Goal: Find specific page/section: Find specific page/section

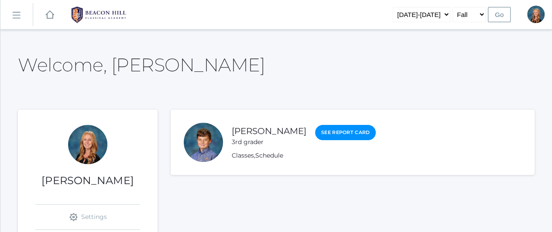
click at [18, 18] on rect at bounding box center [16, 15] width 14 height 14
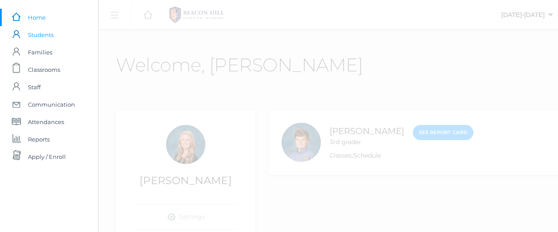
click at [35, 37] on span "Students" at bounding box center [41, 34] width 26 height 17
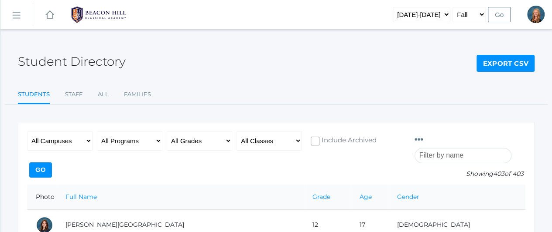
click at [450, 148] on input "search" at bounding box center [462, 155] width 97 height 15
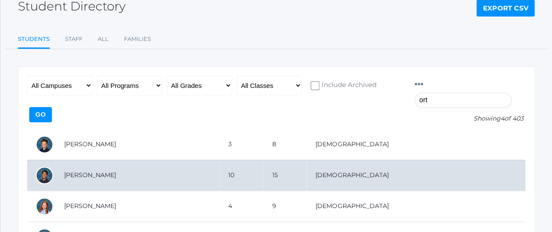
scroll to position [57, 0]
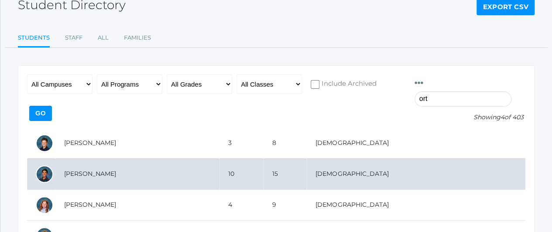
type input "ort"
click at [92, 161] on td "[PERSON_NAME]" at bounding box center [137, 174] width 164 height 31
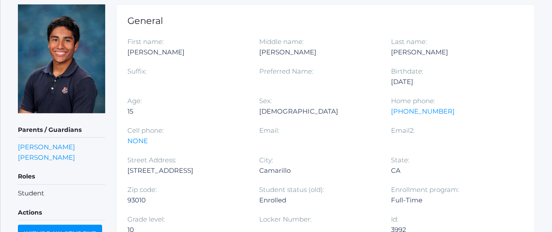
scroll to position [119, 0]
click at [48, 147] on link "[PERSON_NAME]" at bounding box center [46, 147] width 57 height 8
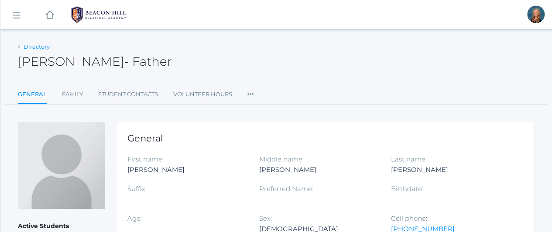
click at [24, 44] on link "Directory" at bounding box center [37, 46] width 26 height 7
click at [478, 139] on h1 "General" at bounding box center [325, 138] width 396 height 10
click at [38, 48] on link "Directory" at bounding box center [37, 46] width 26 height 7
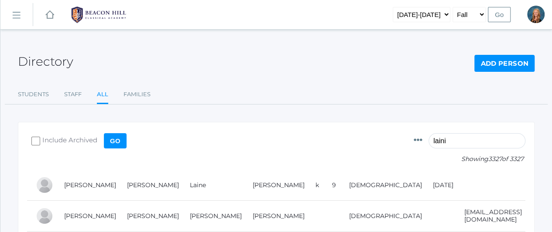
click at [461, 144] on input "laini" at bounding box center [476, 140] width 97 height 15
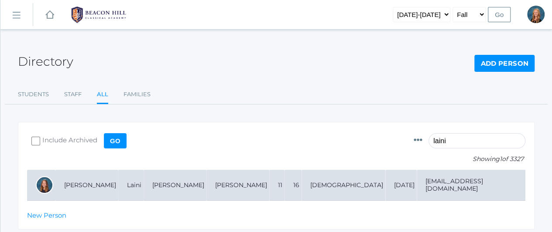
type input "laini"
click at [92, 180] on td "[PERSON_NAME]" at bounding box center [86, 185] width 63 height 31
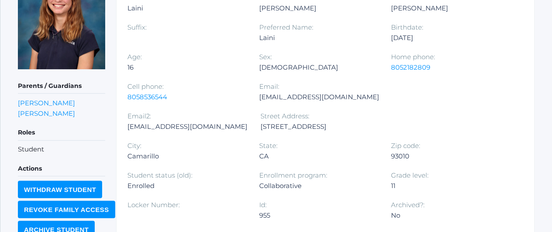
scroll to position [163, 0]
